Goal: Answer question/provide support

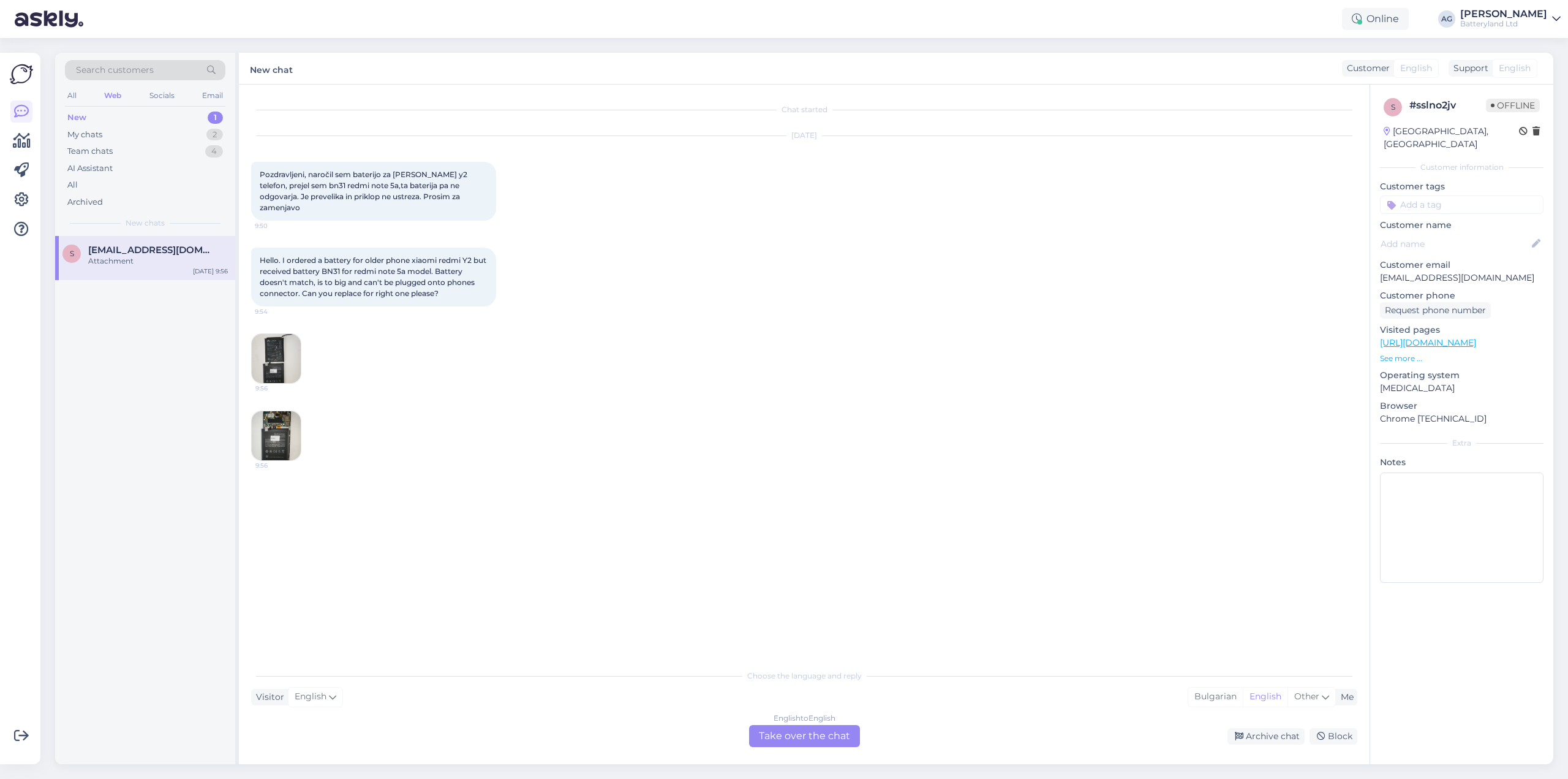
click at [277, 412] on img at bounding box center [276, 435] width 49 height 49
click at [257, 361] on img at bounding box center [276, 359] width 49 height 49
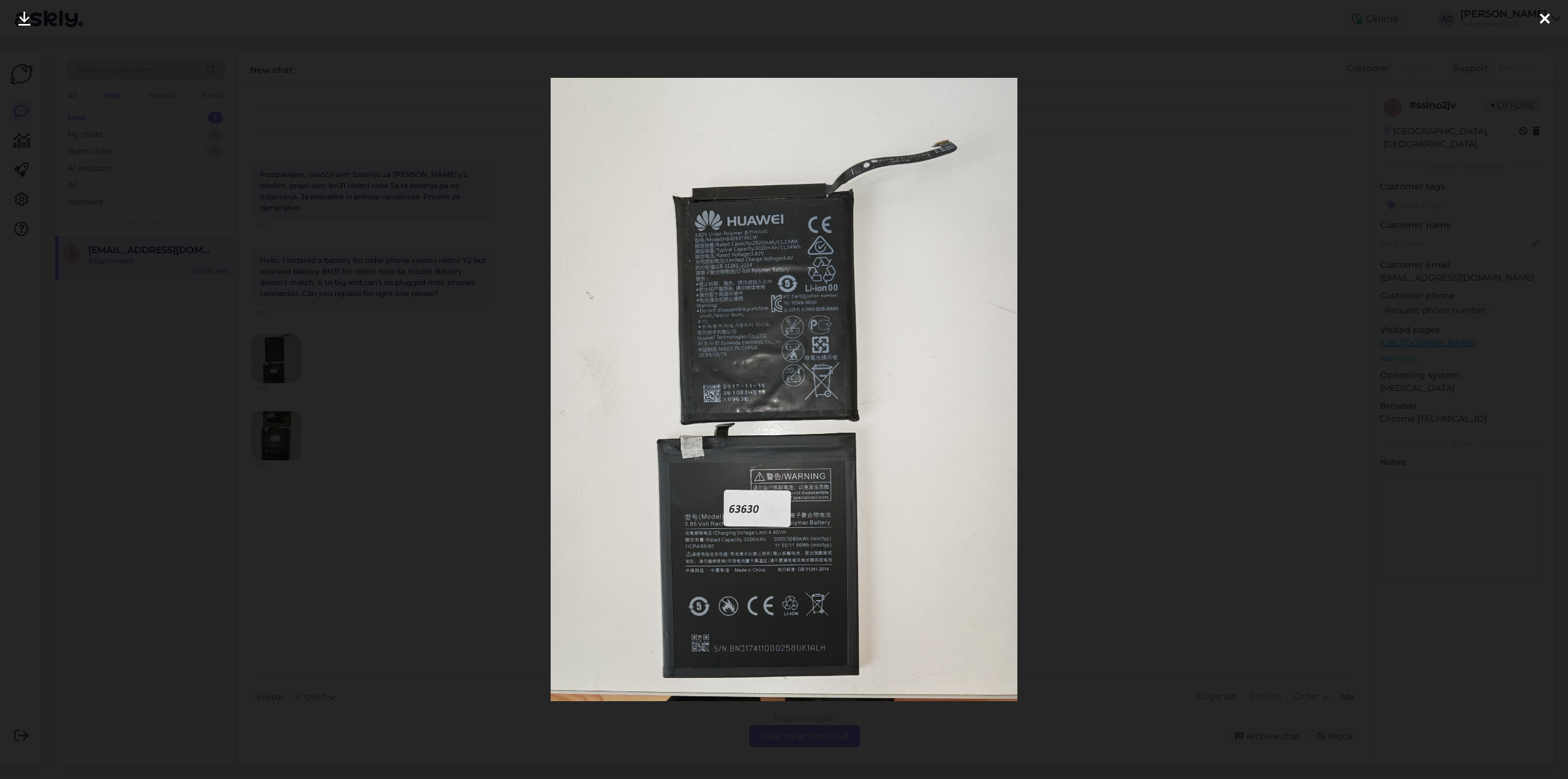
click at [716, 242] on img at bounding box center [785, 390] width 467 height 623
click at [1541, 23] on icon at bounding box center [1545, 20] width 10 height 16
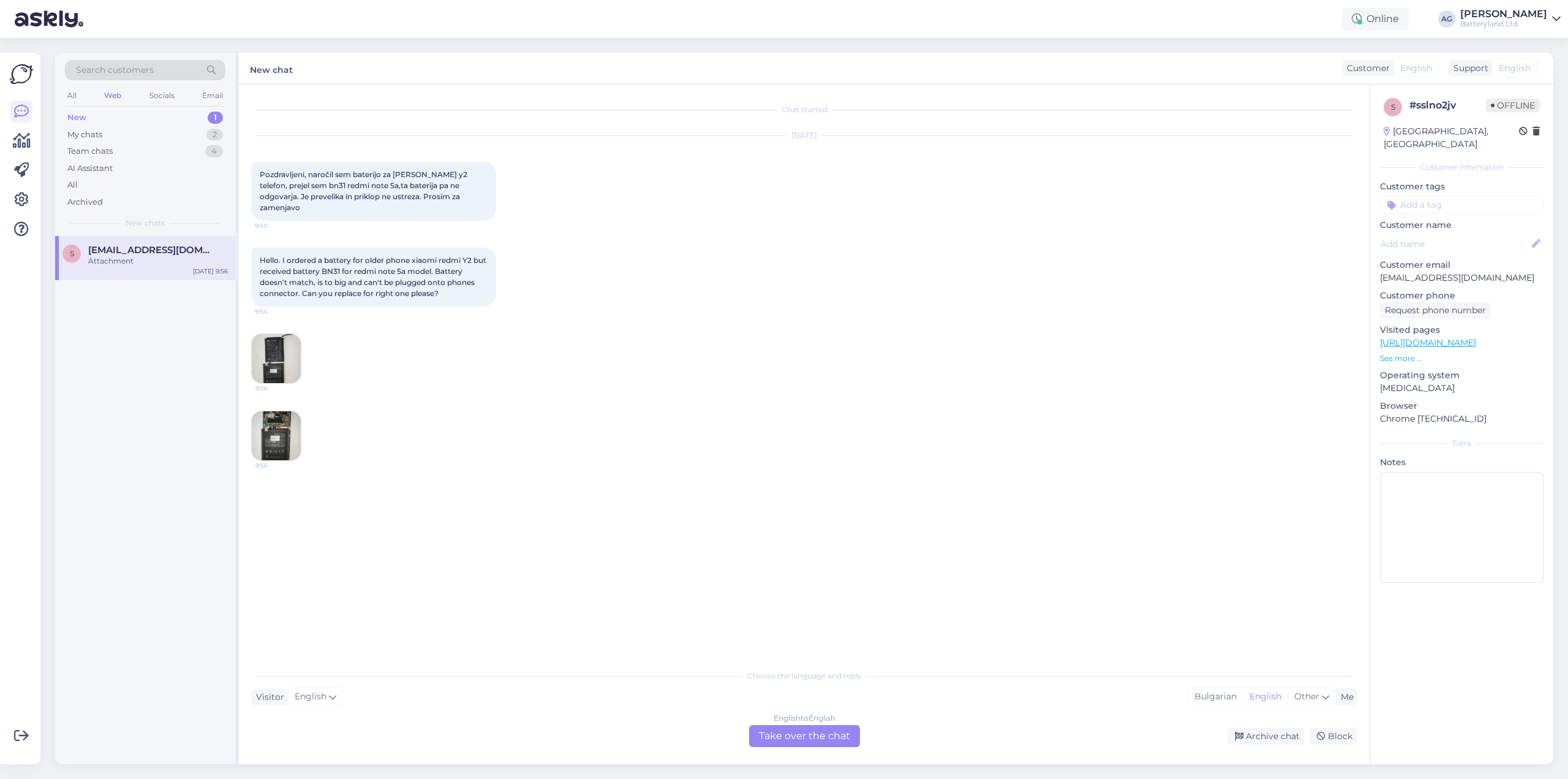
click at [816, 735] on div "English to English Take over the chat" at bounding box center [804, 736] width 111 height 22
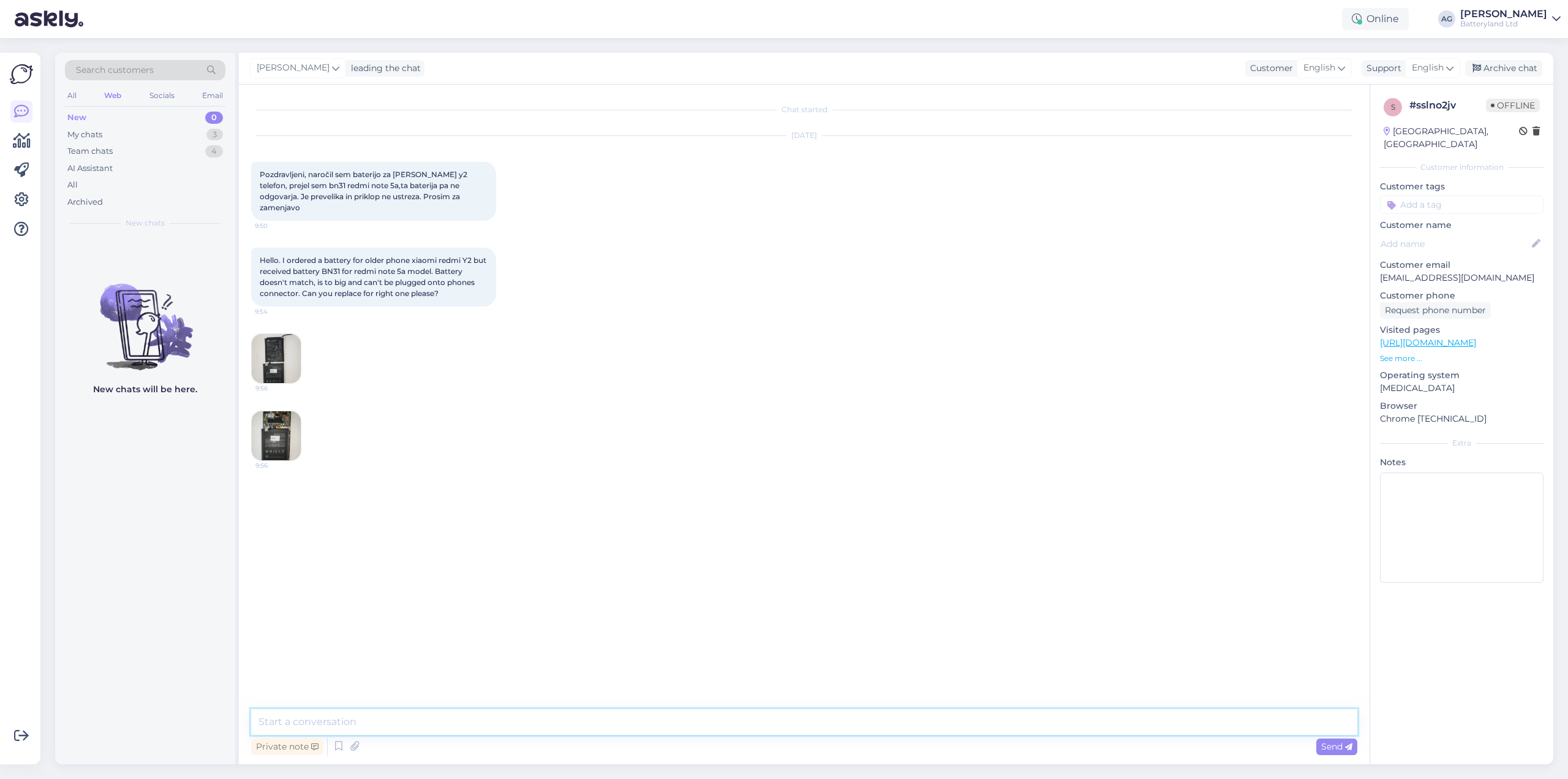
drag, startPoint x: 655, startPoint y: 710, endPoint x: 663, endPoint y: 713, distance: 8.5
click at [654, 710] on textarea at bounding box center [804, 722] width 1107 height 26
type textarea "Z"
click at [1037, 716] on textarea "Здравейте. Благодаря ви, че се свързахте с нас. Направихме проверка и установих…" at bounding box center [804, 722] width 1107 height 26
paste textarea "img BN31 Baterija za telefon Xiaomi Redmi Note 5A, 3.85V, 3080mAh"
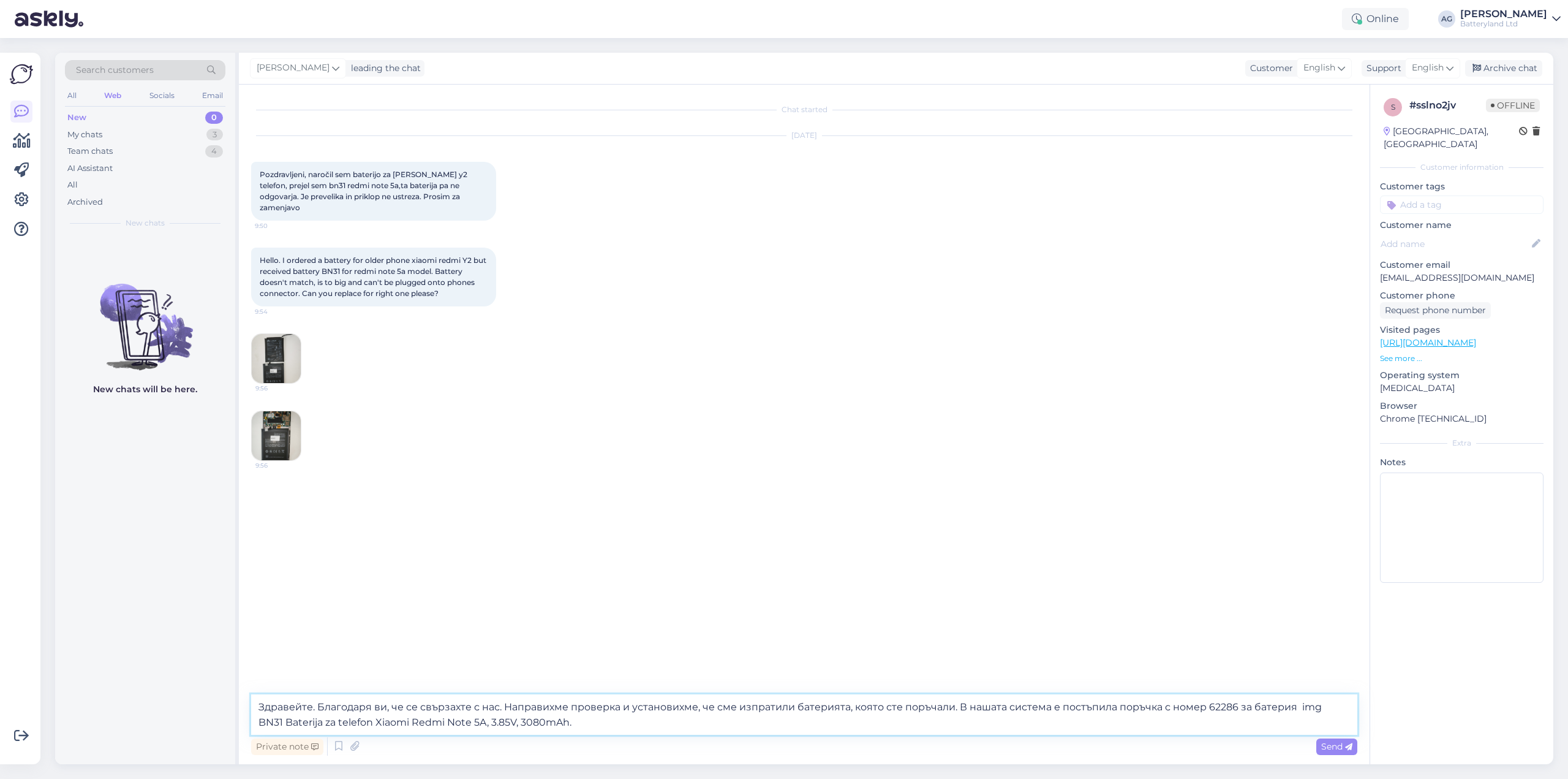
click at [1301, 706] on textarea "Здравейте. Благодаря ви, че се свързахте с нас. Направихме проверка и установих…" at bounding box center [804, 715] width 1107 height 40
paste textarea "[URL][DOMAIN_NAME]"
type textarea "Здравейте. Благодаря ви, че се свързахте с нас. Направихме проверка и установих…"
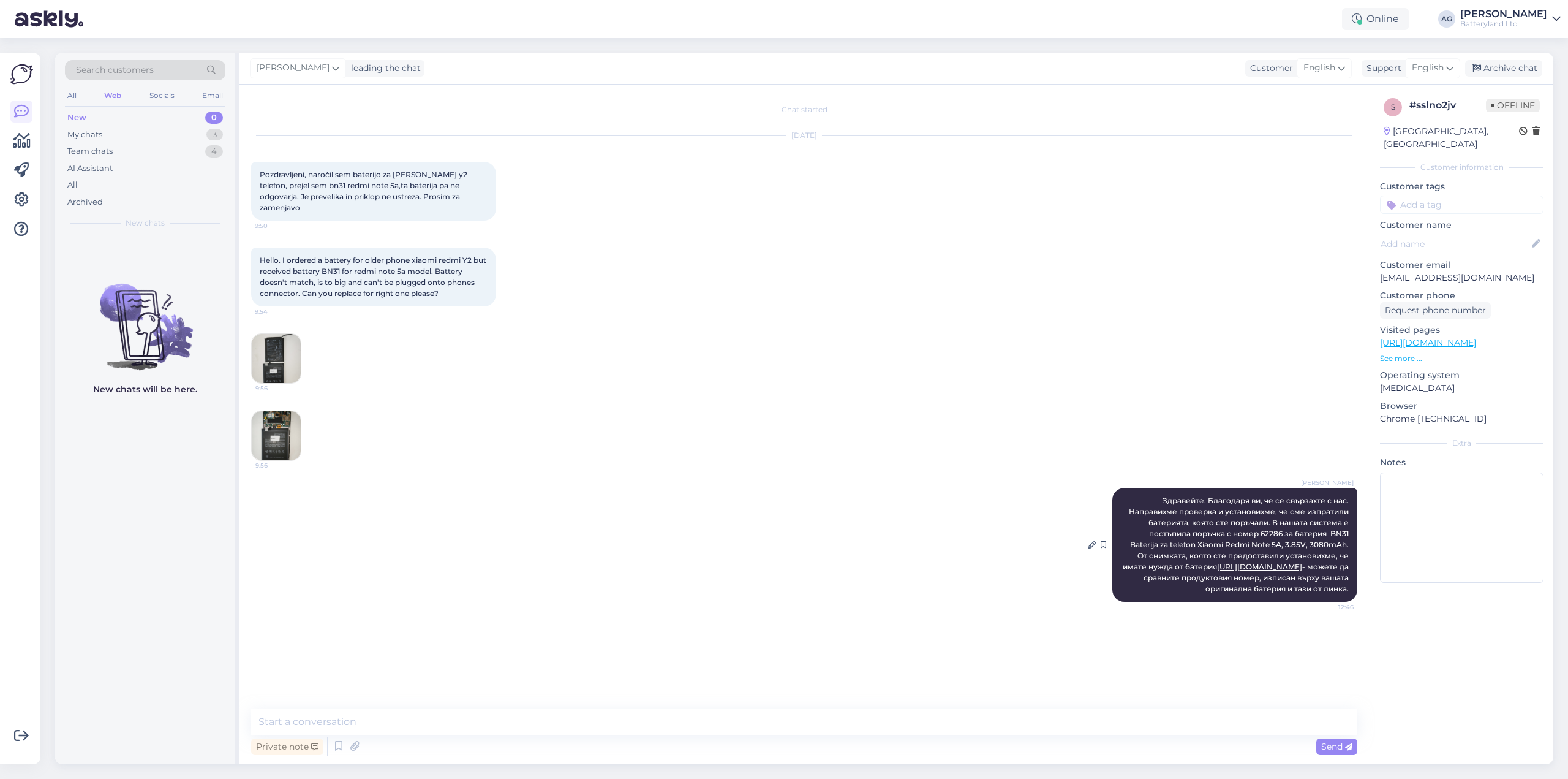
drag, startPoint x: 1164, startPoint y: 489, endPoint x: 1347, endPoint y: 597, distance: 212.5
click at [1347, 593] on span "Здравейте. Благодаря ви, че се свързахте с нас. Направихме проверка и установих…" at bounding box center [1237, 544] width 228 height 98
copy span "Здравейте. Благодаря ви, че се свързахте с нас. Направихме проверка и установих…"
drag, startPoint x: 1272, startPoint y: 504, endPoint x: 1090, endPoint y: 546, distance: 186.8
click at [1090, 546] on icon at bounding box center [1092, 544] width 7 height 7
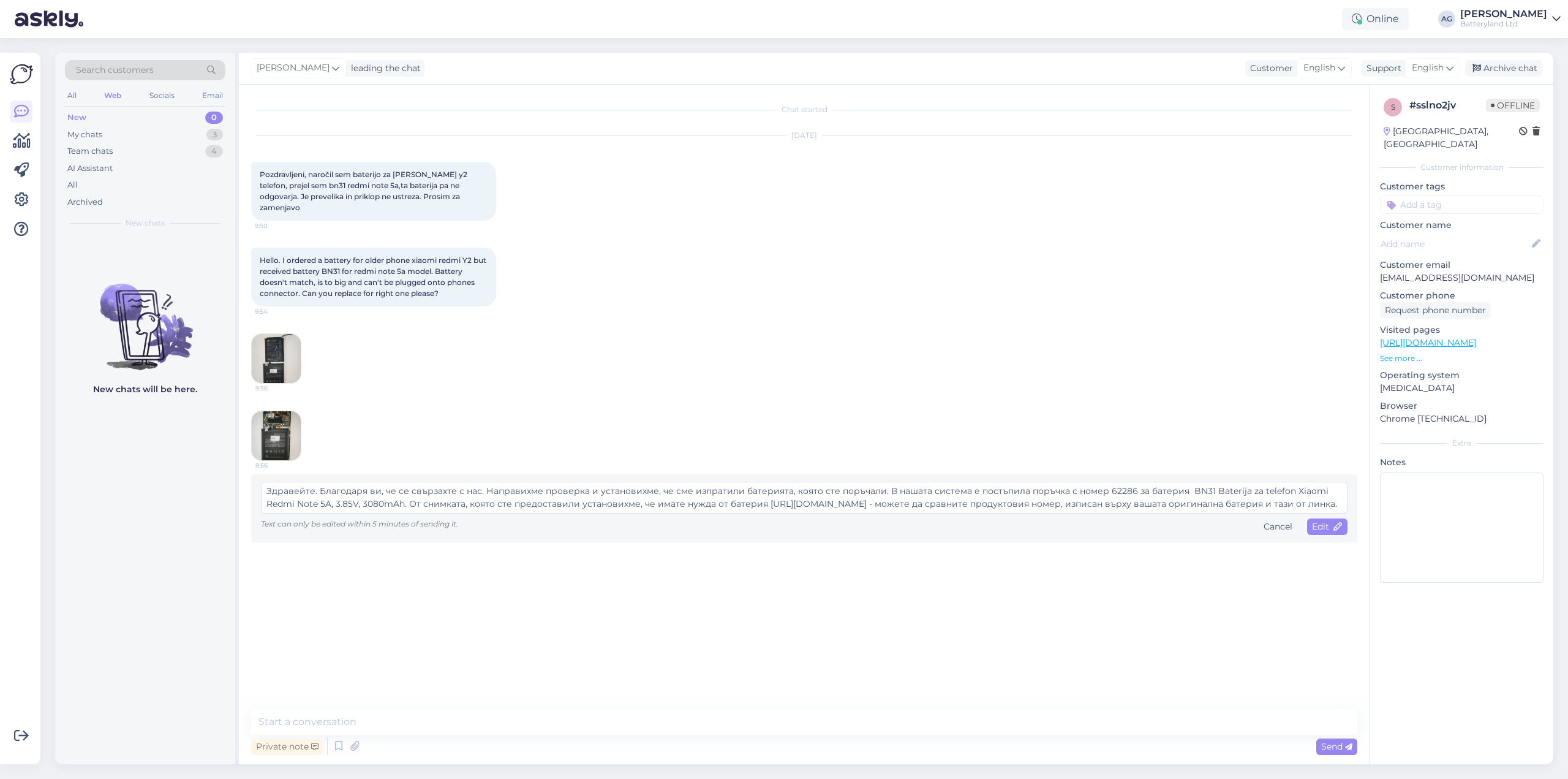
click at [1332, 495] on textarea "Здравейте. Благодаря ви, че се свързахте с нас. Направихме проверка и установих…" at bounding box center [804, 497] width 1087 height 32
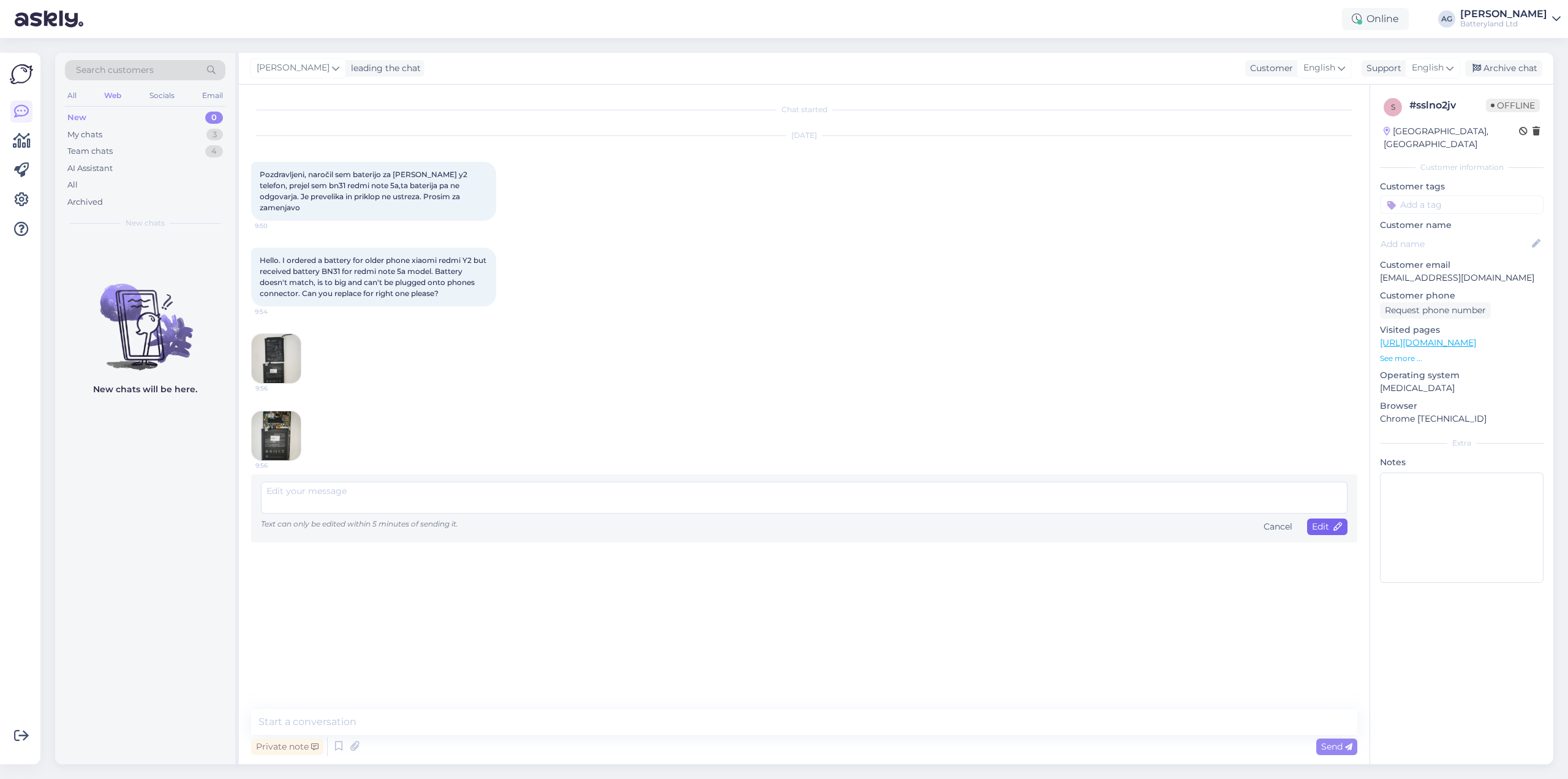
click at [1317, 521] on span "Edit" at bounding box center [1327, 526] width 30 height 11
click at [1227, 489] on textarea at bounding box center [804, 497] width 1087 height 32
click at [422, 168] on div "Pozdravljeni, naročil sem baterijo za [PERSON_NAME] y2 telefon, prejel sem bn31…" at bounding box center [374, 191] width 245 height 59
click at [422, 175] on span "Pozdravljeni, naročil sem baterijo za [PERSON_NAME] y2 telefon, prejel sem bn31…" at bounding box center [364, 191] width 209 height 42
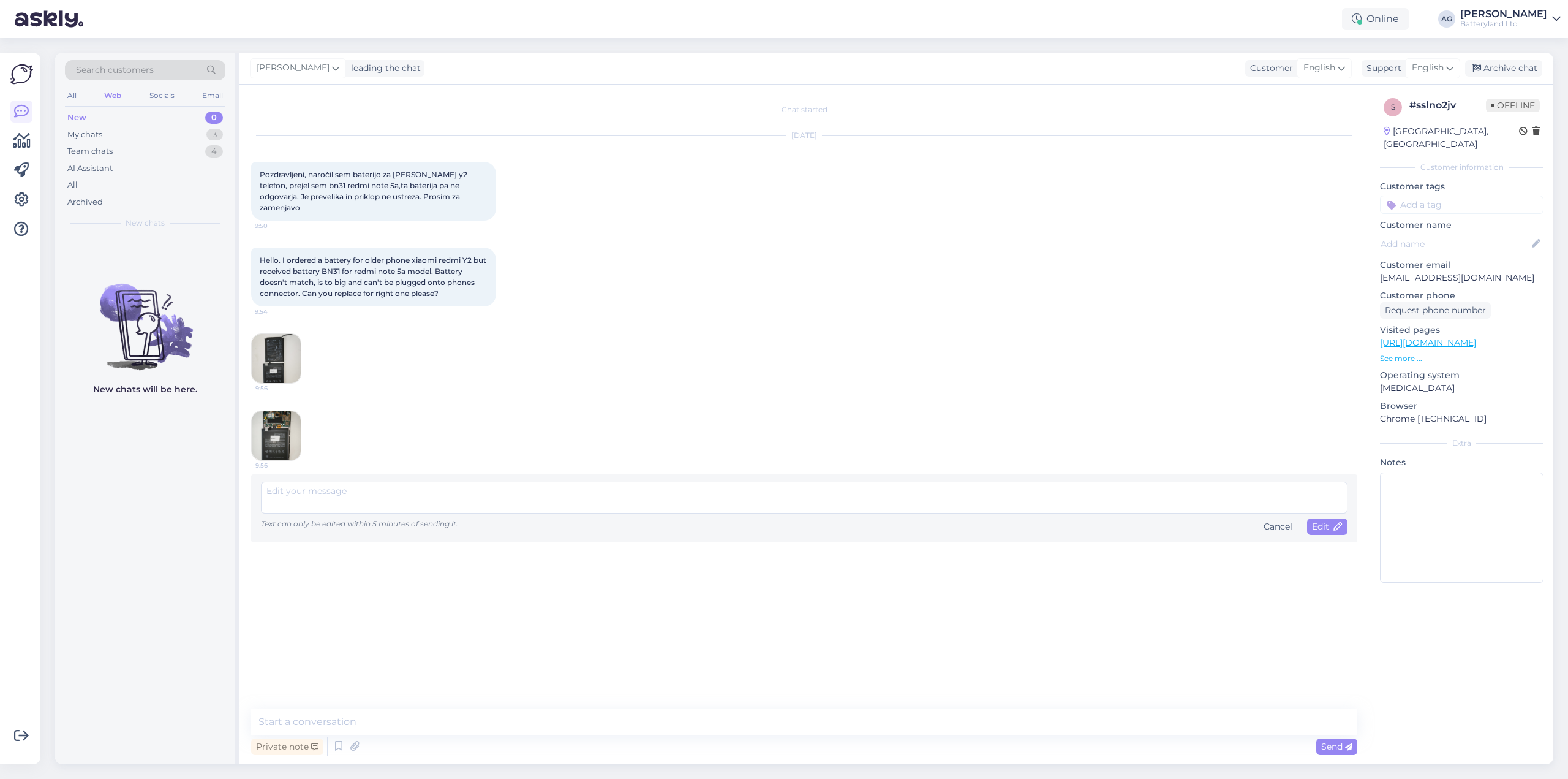
click at [340, 195] on span "Pozdravljeni, naročil sem baterijo za [PERSON_NAME] y2 telefon, prejel sem bn31…" at bounding box center [364, 191] width 209 height 42
drag, startPoint x: 260, startPoint y: 174, endPoint x: 414, endPoint y: 199, distance: 156.0
click at [410, 198] on span "Pozdravljeni, naročil sem baterijo za [PERSON_NAME] y2 telefon, prejel sem bn31…" at bounding box center [364, 191] width 209 height 42
click at [414, 199] on span "Pozdravljeni, naročil sem baterijo za [PERSON_NAME] y2 telefon, prejel sem bn31…" at bounding box center [364, 191] width 209 height 42
click at [1344, 71] on icon at bounding box center [1341, 68] width 7 height 13
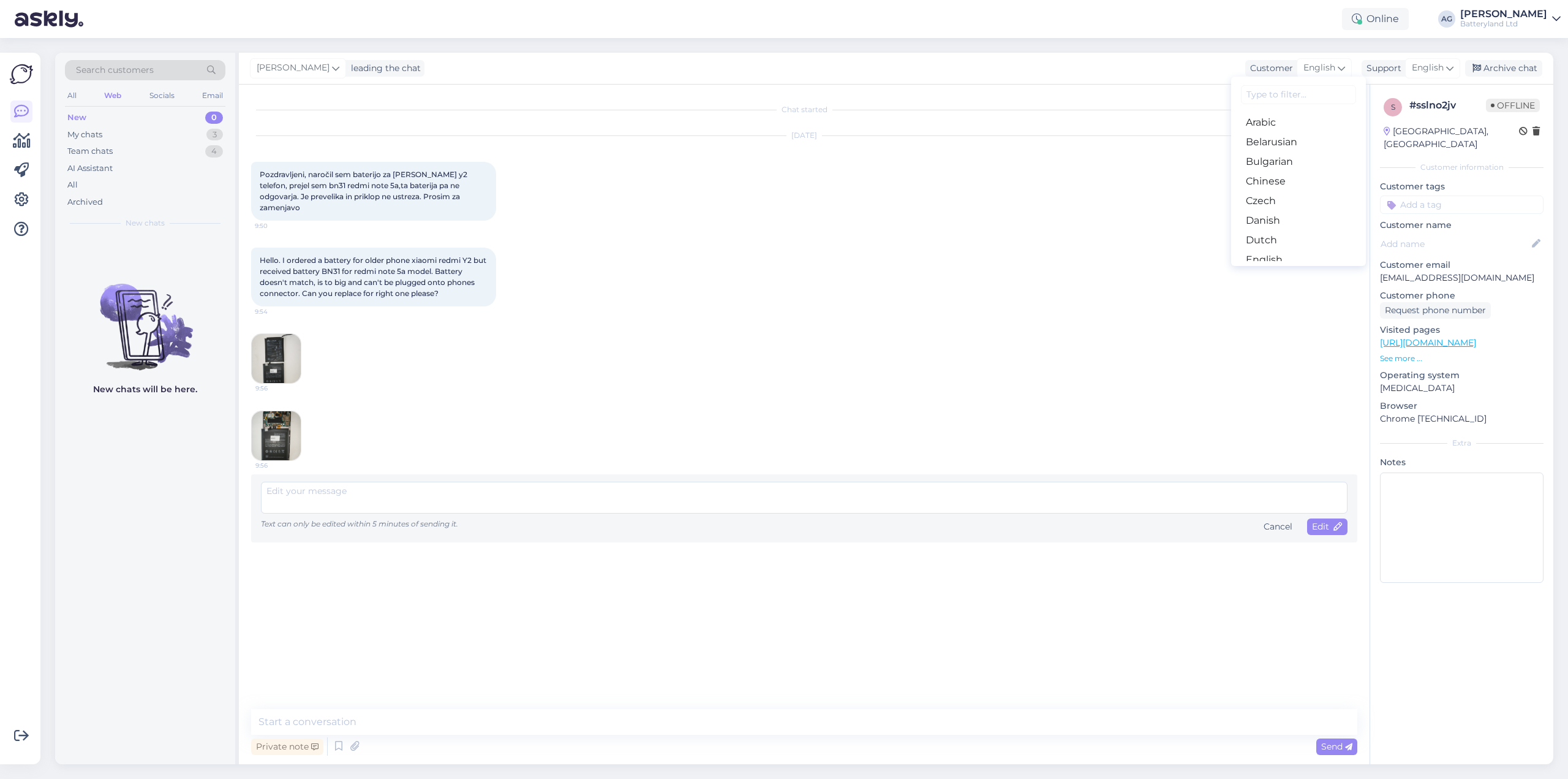
click at [1311, 98] on input at bounding box center [1299, 94] width 115 height 19
type input "slove"
click at [1268, 119] on link "Slovenian" at bounding box center [1299, 122] width 135 height 20
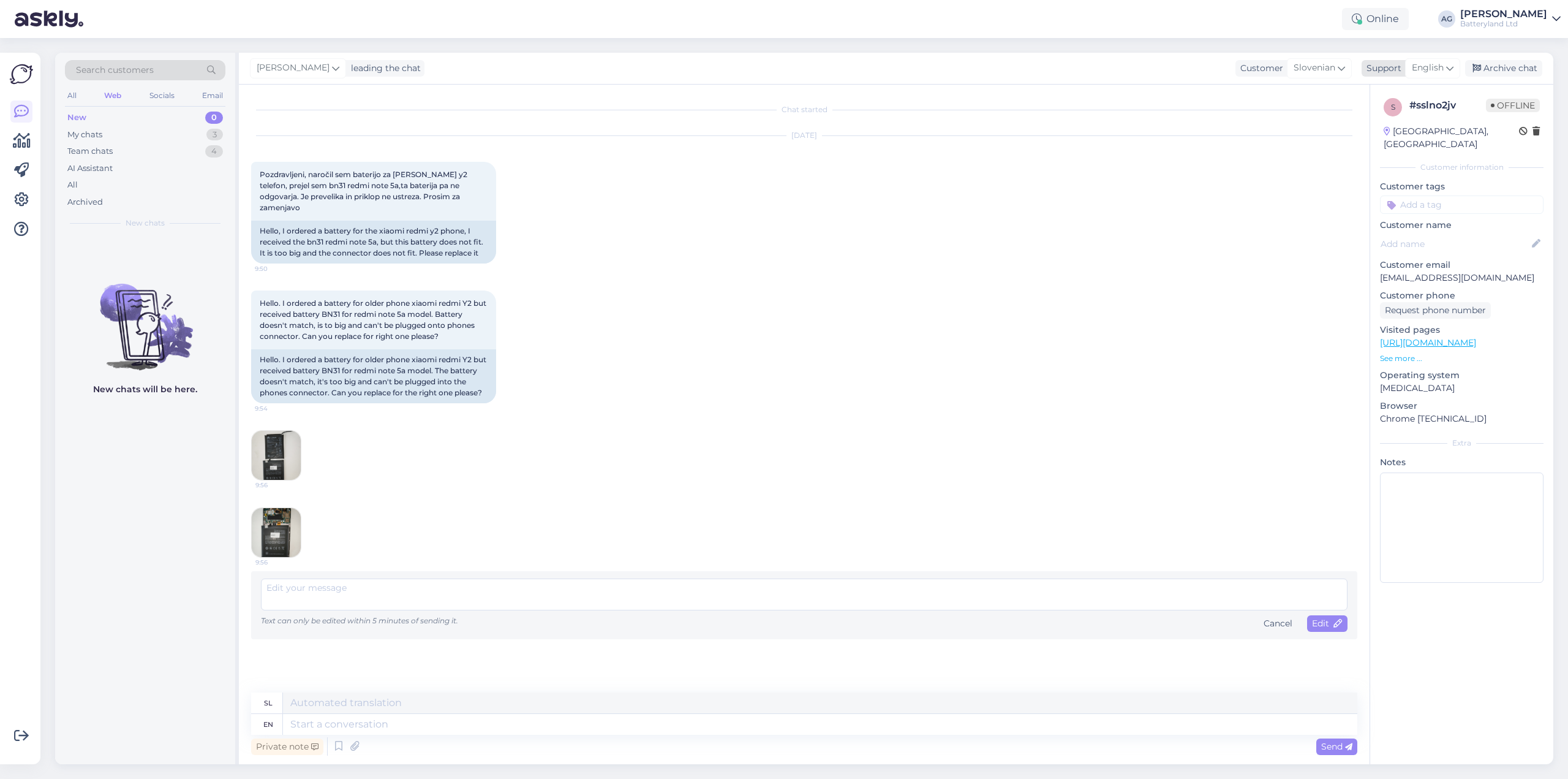
click at [1448, 71] on icon at bounding box center [1449, 68] width 7 height 13
click at [1386, 158] on link "Bulgarian" at bounding box center [1412, 162] width 135 height 20
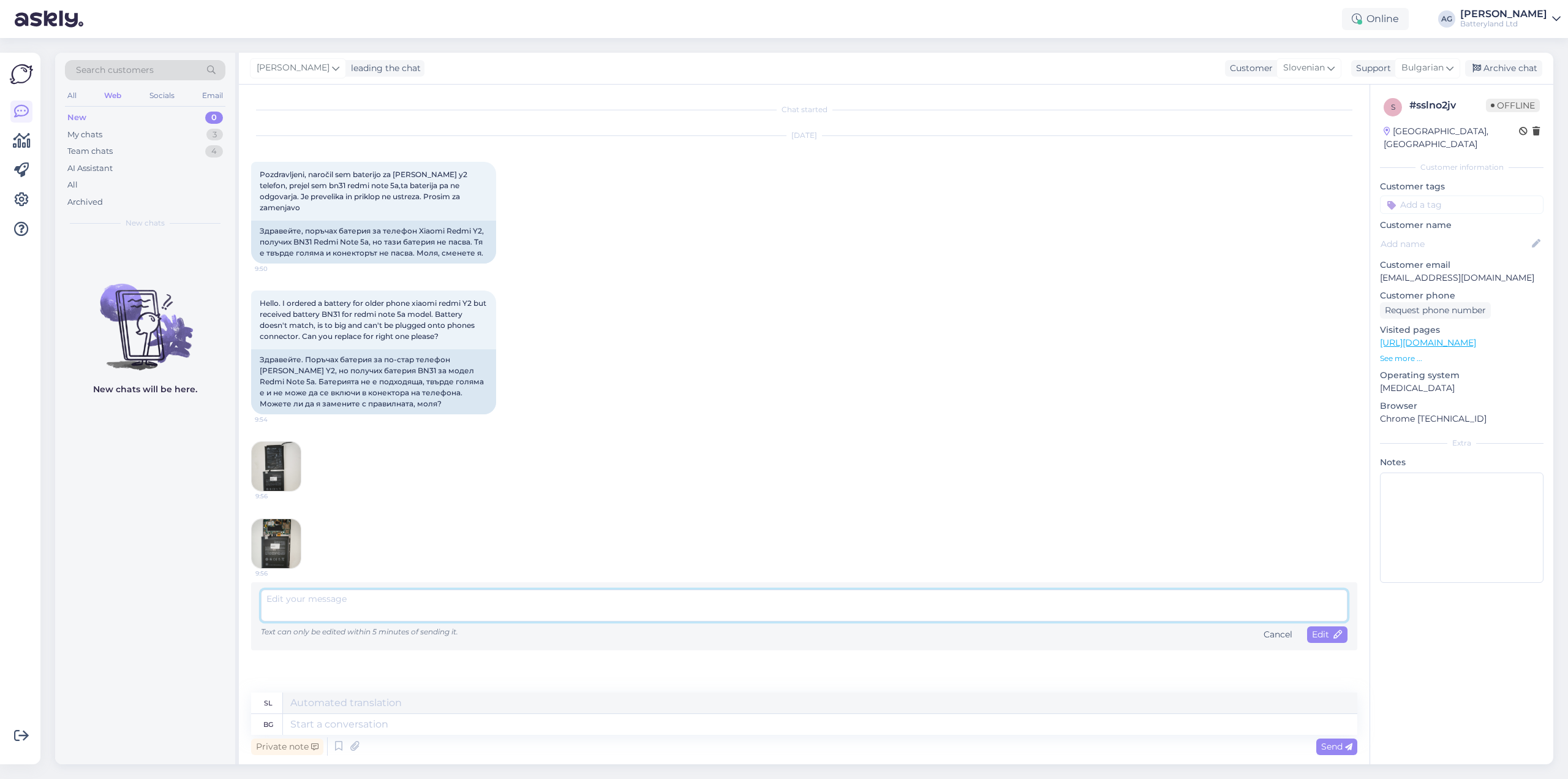
click at [527, 593] on textarea at bounding box center [804, 605] width 1087 height 32
paste textarea "Здравейте. Благодаря ви, че се свързахте с нас. Направихме проверка и установих…"
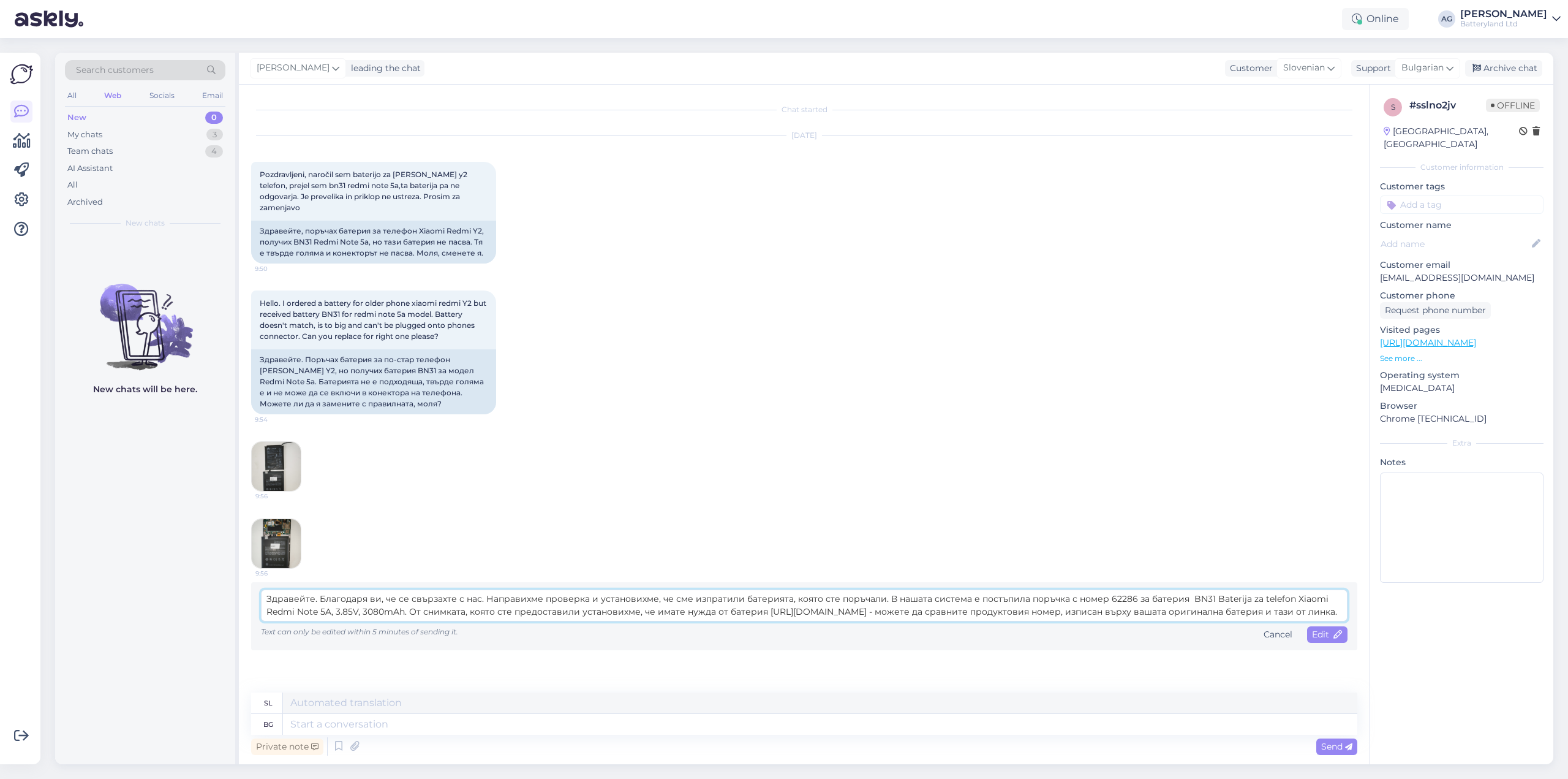
scroll to position [9, 0]
type textarea "Здравейте. Благодаря ви, че се свързахте с нас. Направихме проверка и установих…"
click at [1318, 629] on span "Edit" at bounding box center [1327, 634] width 30 height 11
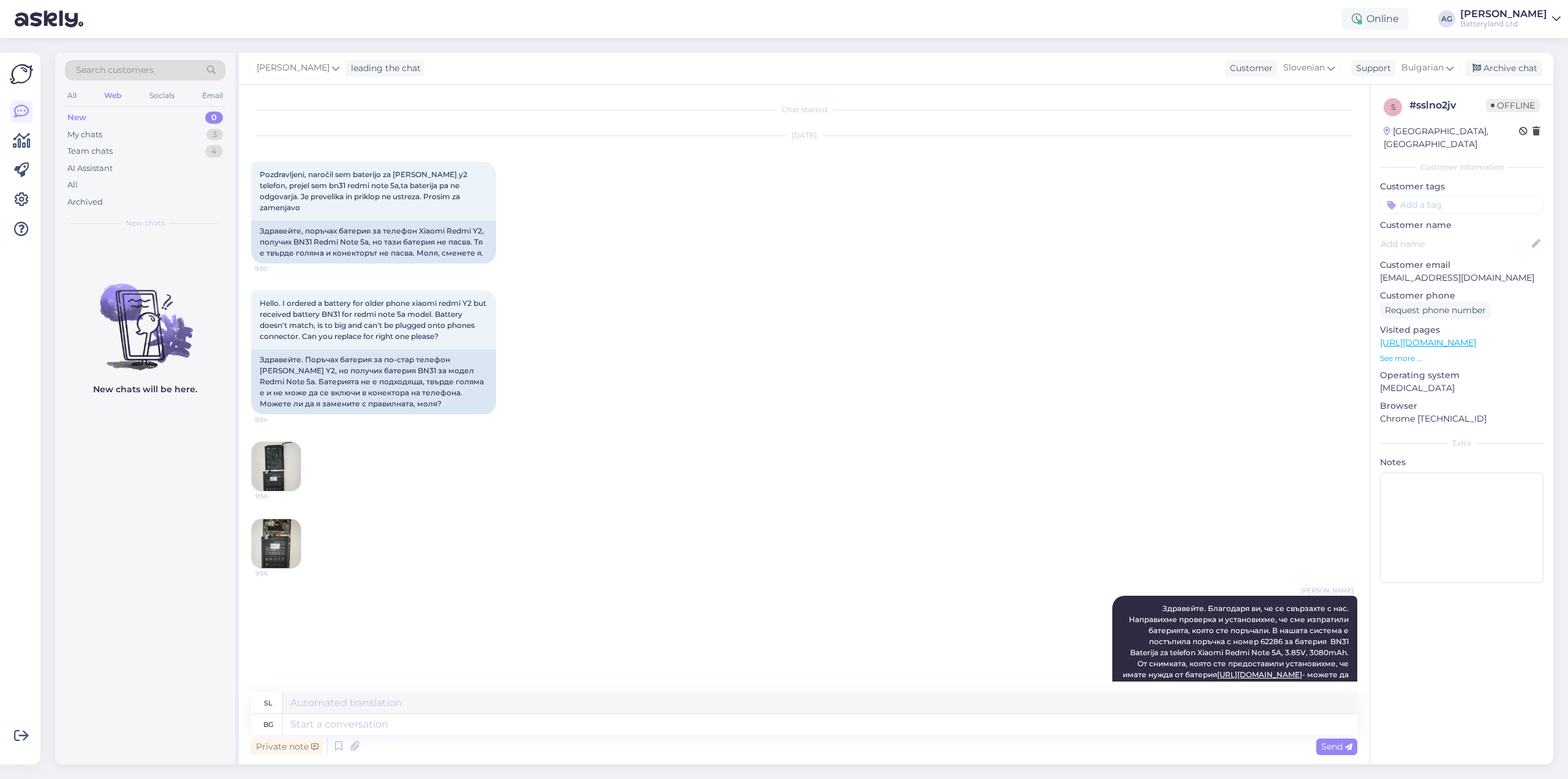
scroll to position [162, 0]
